Goal: Task Accomplishment & Management: Use online tool/utility

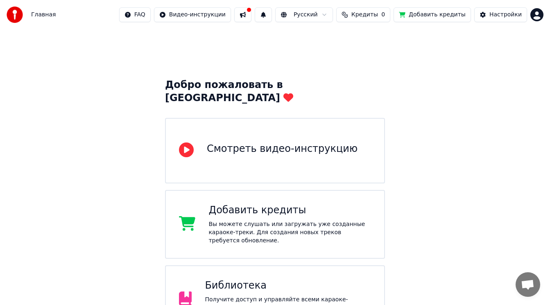
click at [256, 296] on div "Получите доступ и управляйте всеми караоке-треками, которые вы создали. Редакти…" at bounding box center [288, 308] width 166 height 25
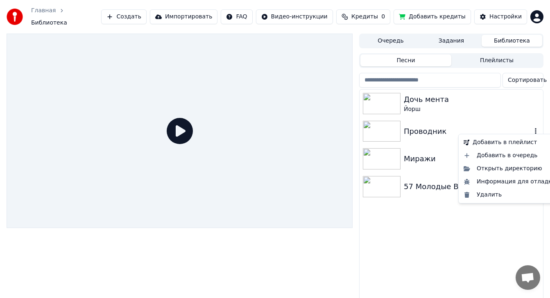
click at [539, 128] on icon "button" at bounding box center [536, 131] width 8 height 7
click at [480, 182] on div "Информация для отладки" at bounding box center [510, 181] width 99 height 13
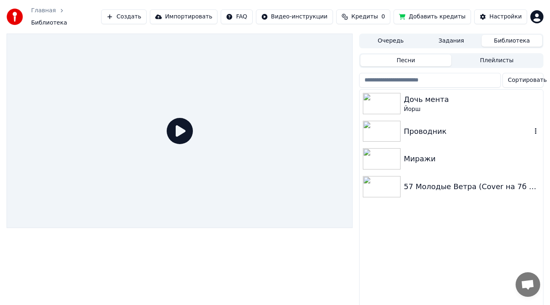
click at [507, 57] on button "Плейлисты" at bounding box center [497, 61] width 91 height 12
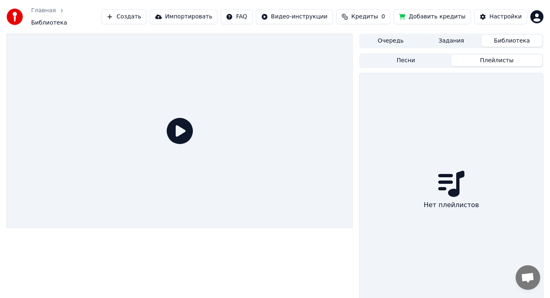
click at [411, 61] on button "Песни" at bounding box center [406, 61] width 91 height 12
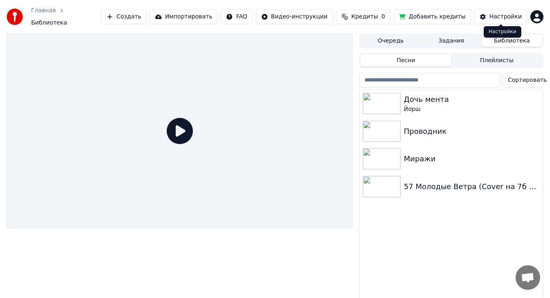
click at [513, 13] on div "Настройки" at bounding box center [506, 17] width 32 height 8
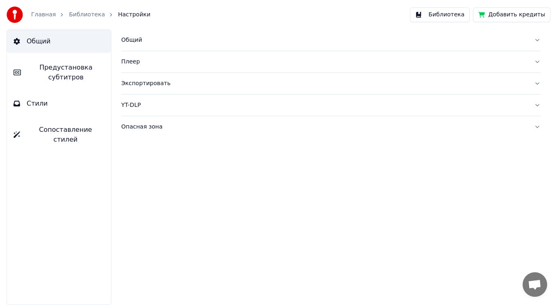
click at [49, 43] on button "Общий" at bounding box center [59, 41] width 104 height 23
click at [52, 68] on span "Предустановка субтитров" at bounding box center [65, 73] width 77 height 20
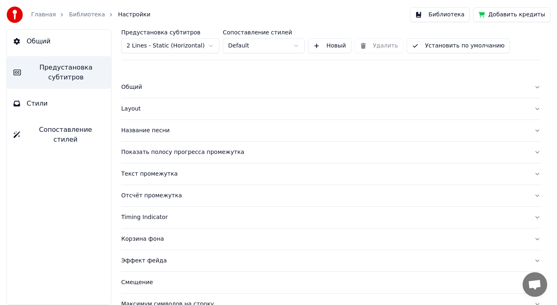
click at [32, 104] on span "Стили" at bounding box center [37, 104] width 21 height 10
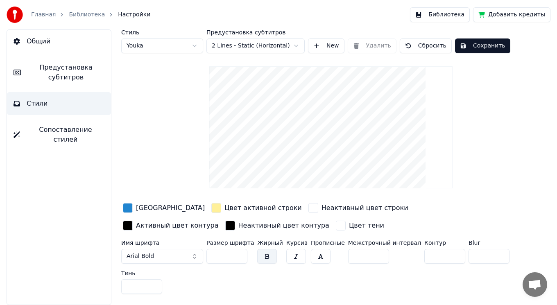
click at [45, 130] on span "Сопоставление стилей" at bounding box center [66, 135] width 78 height 20
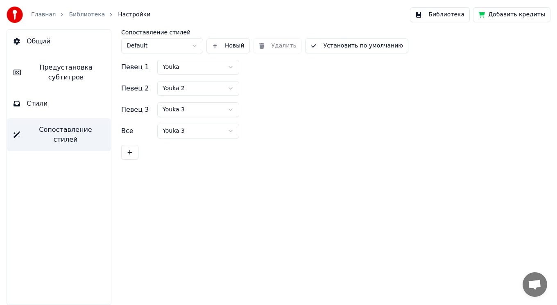
click at [46, 103] on button "Стили" at bounding box center [59, 103] width 104 height 23
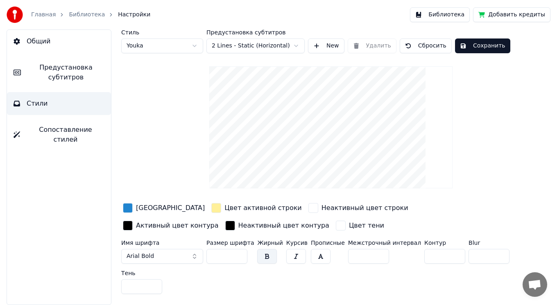
click at [44, 14] on link "Главная" at bounding box center [43, 15] width 25 height 8
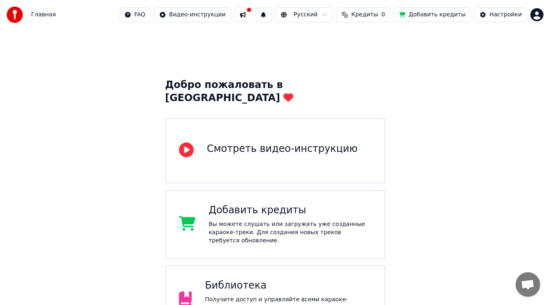
click at [248, 280] on div "Библиотека" at bounding box center [288, 286] width 166 height 13
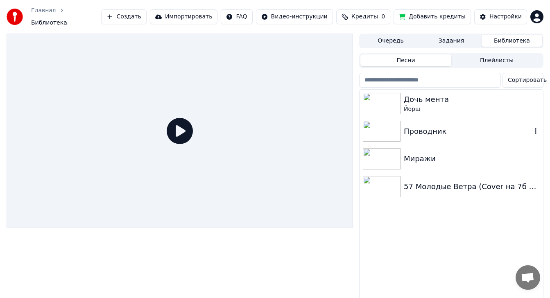
click at [430, 128] on div "Проводник" at bounding box center [468, 131] width 128 height 11
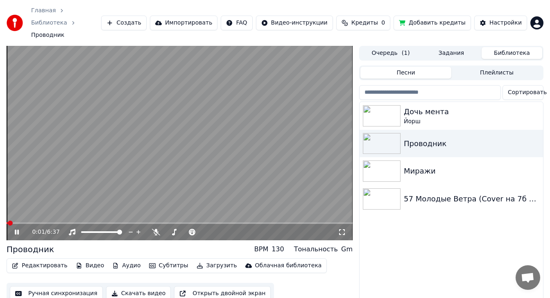
click at [191, 148] on video at bounding box center [180, 143] width 346 height 195
click at [37, 260] on button "Редактировать" at bounding box center [40, 265] width 62 height 11
